Goal: Information Seeking & Learning: Learn about a topic

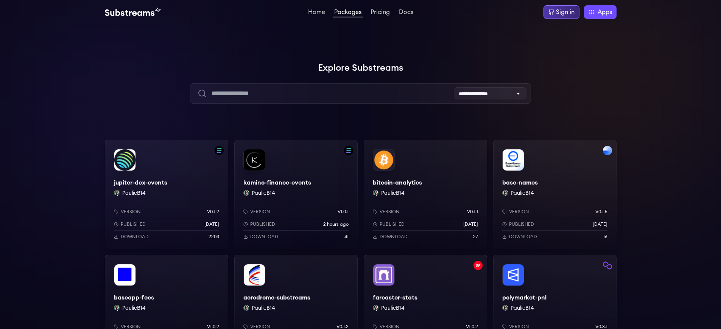
click at [564, 12] on div "Sign in" at bounding box center [565, 12] width 19 height 9
click at [166, 298] on div "baseapp-fees PaulieB14 Version v1.0.2 Published 2 months ago Download 10" at bounding box center [166, 309] width 123 height 109
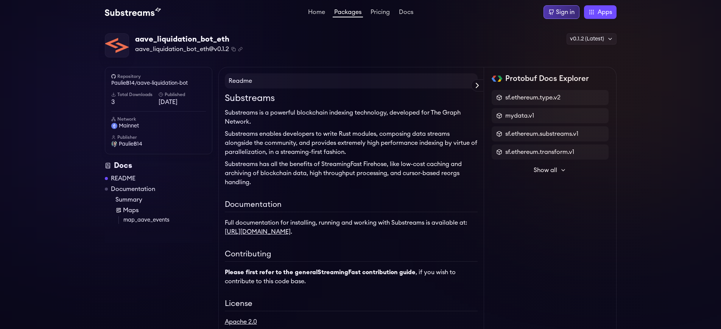
click at [564, 12] on div "Sign in" at bounding box center [565, 12] width 19 height 9
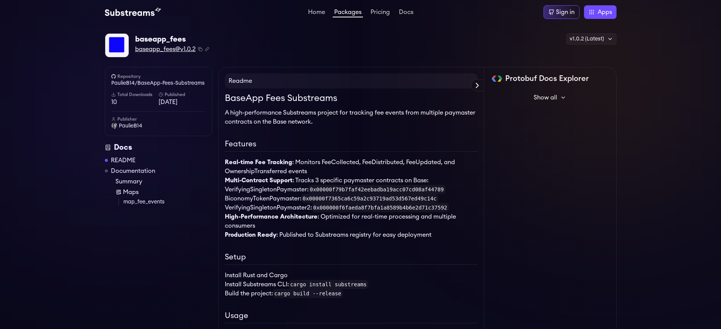
click at [165, 49] on span "baseapp_fees@v1.0.2" at bounding box center [165, 49] width 61 height 9
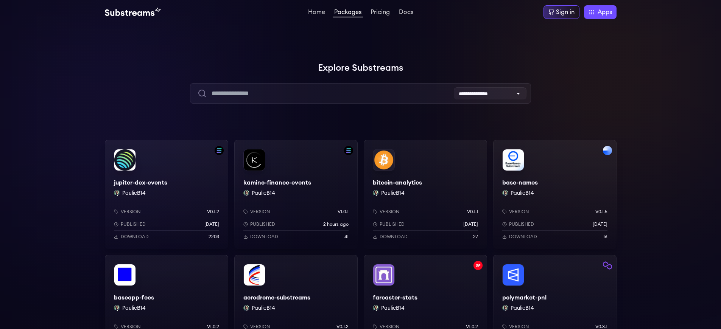
click at [166, 298] on div "baseapp-fees PaulieB14 Version v1.0.2 Published [DATE] Download 10" at bounding box center [166, 309] width 123 height 109
click at [564, 12] on div "Sign in" at bounding box center [565, 12] width 19 height 9
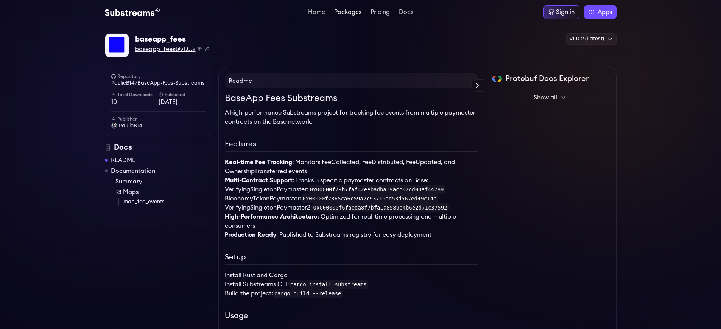
click at [165, 49] on span "baseapp_fees@v1.0.2" at bounding box center [165, 49] width 61 height 9
click at [158, 83] on link "PaulieB14/BaseApp-Fees-Substreams" at bounding box center [158, 83] width 95 height 8
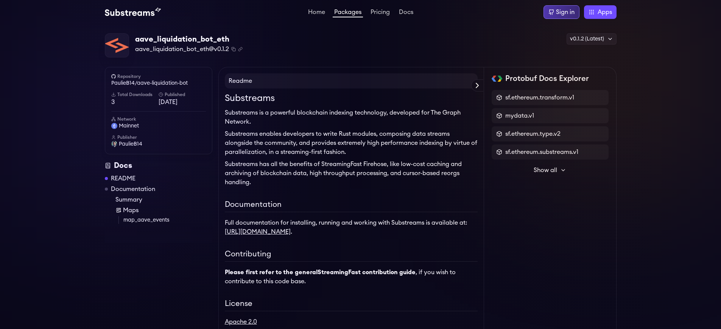
click at [564, 12] on div "Sign in" at bounding box center [565, 12] width 19 height 9
